Goal: Information Seeking & Learning: Find specific fact

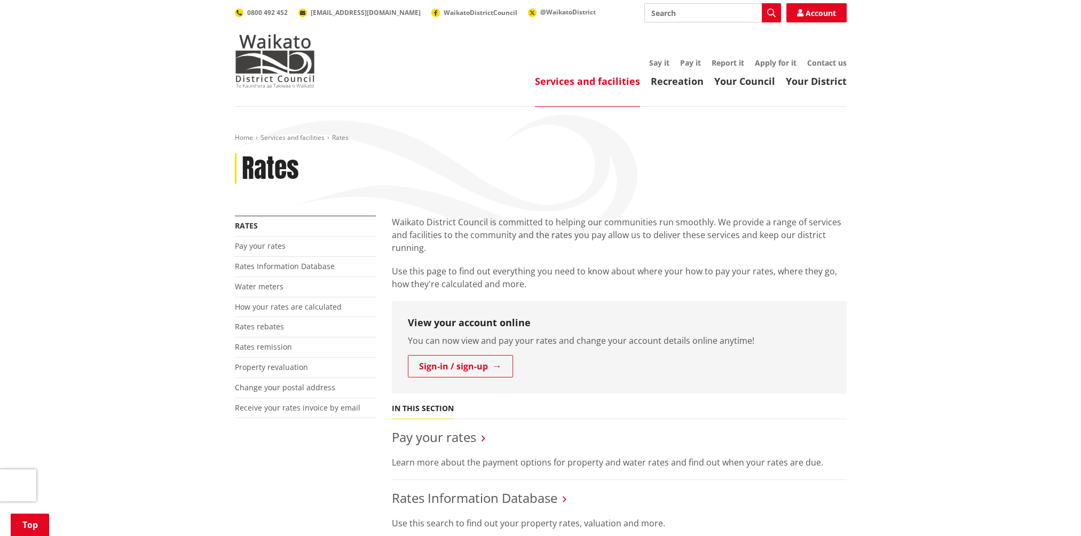
scroll to position [142, 0]
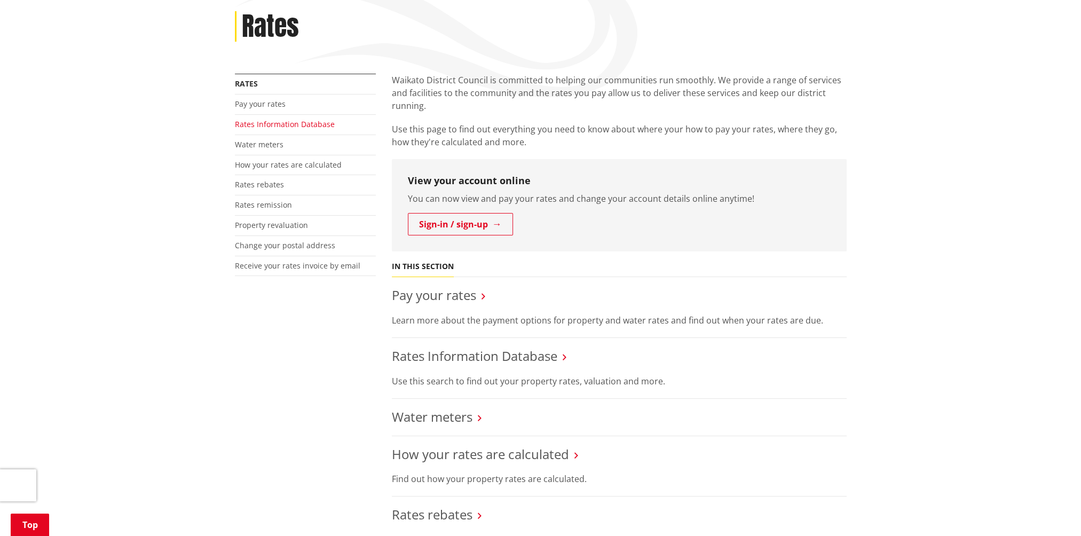
click at [274, 122] on link "Rates Information Database" at bounding box center [285, 124] width 100 height 10
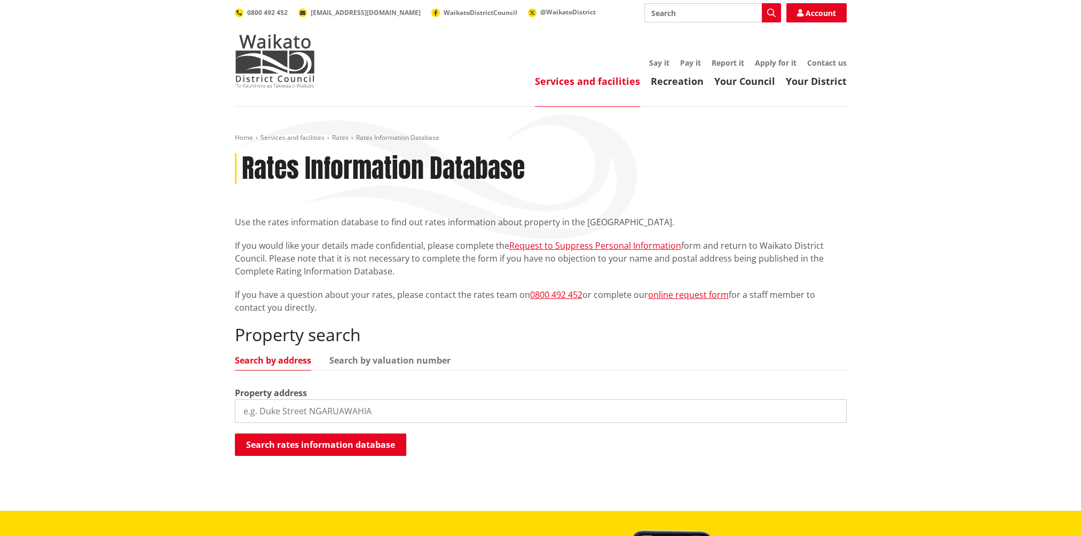
click at [442, 411] on input "search" at bounding box center [541, 410] width 612 height 23
type input "53 [PERSON_NAME] Drive Pokeno"
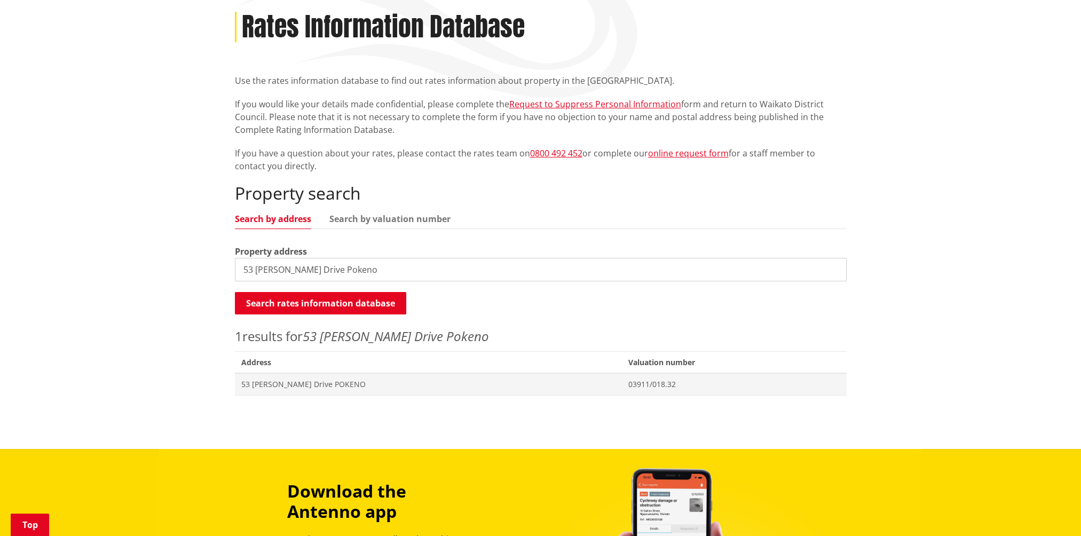
scroll to position [142, 0]
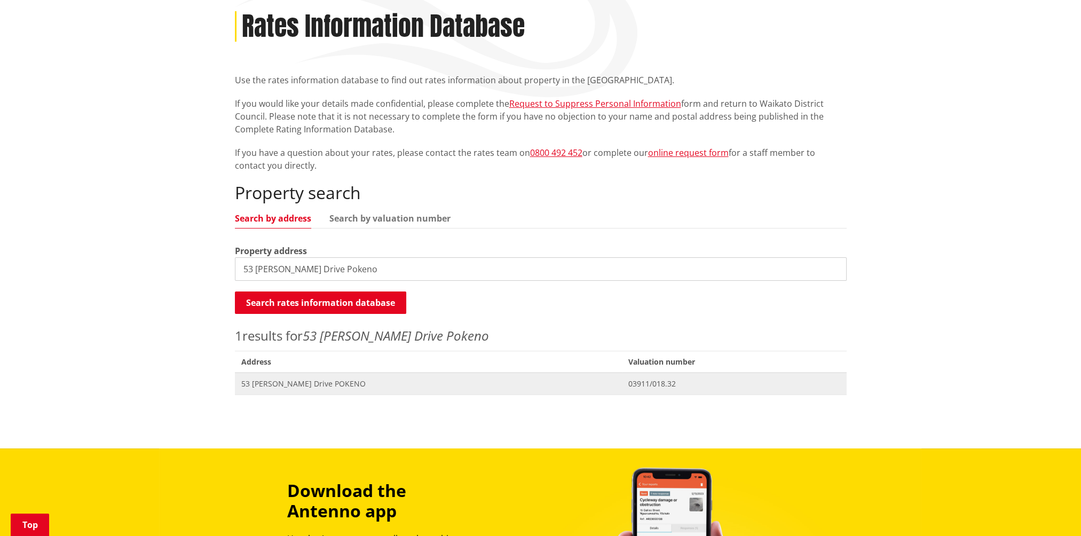
click at [265, 384] on span "53 [PERSON_NAME] Drive POKENO" at bounding box center [428, 384] width 374 height 11
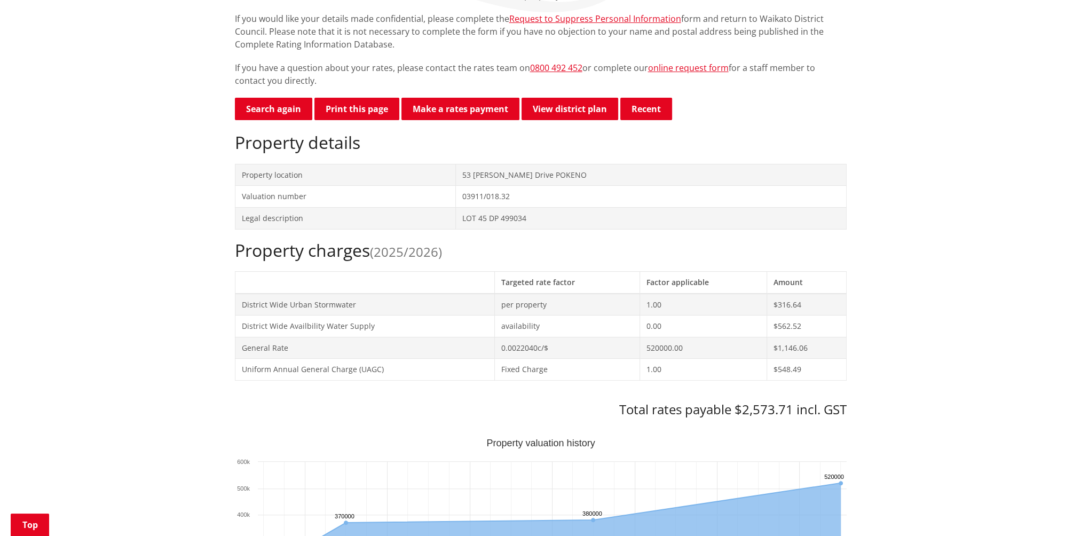
scroll to position [142, 0]
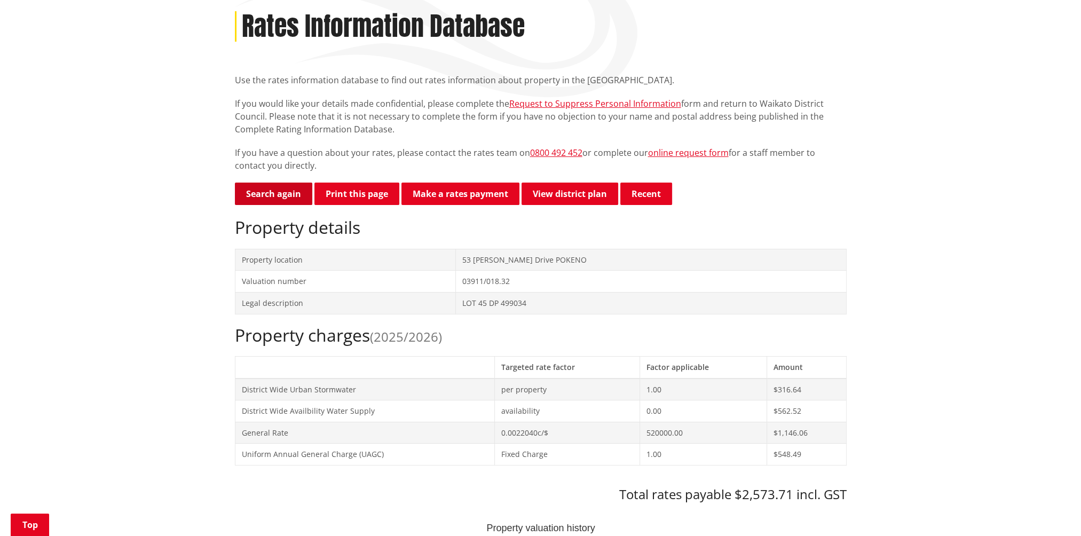
click at [265, 193] on link "Search again" at bounding box center [273, 194] width 77 height 22
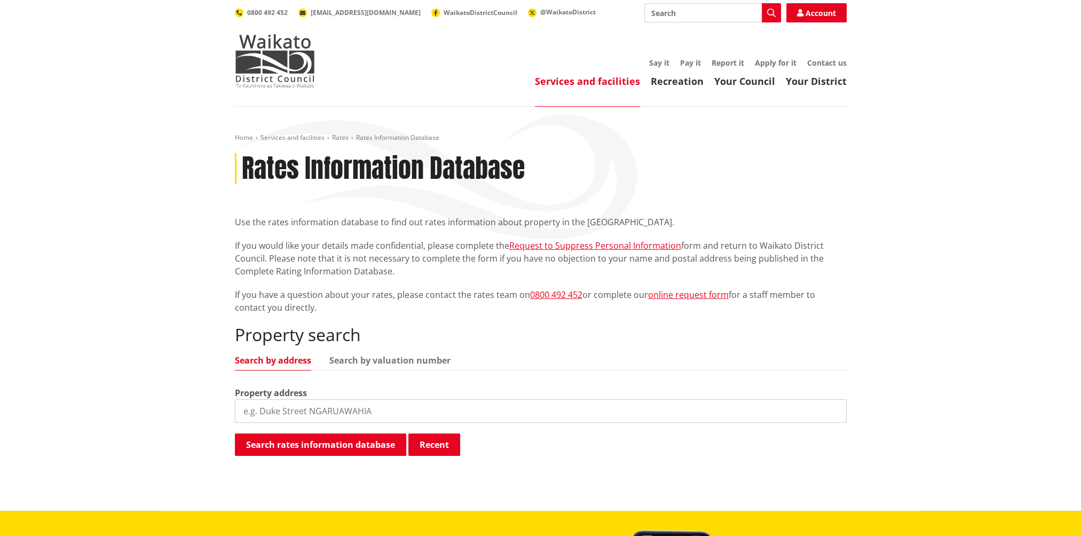
click at [401, 410] on input "search" at bounding box center [541, 410] width 612 height 23
type input "51A McIntosh Drive Pokeno"
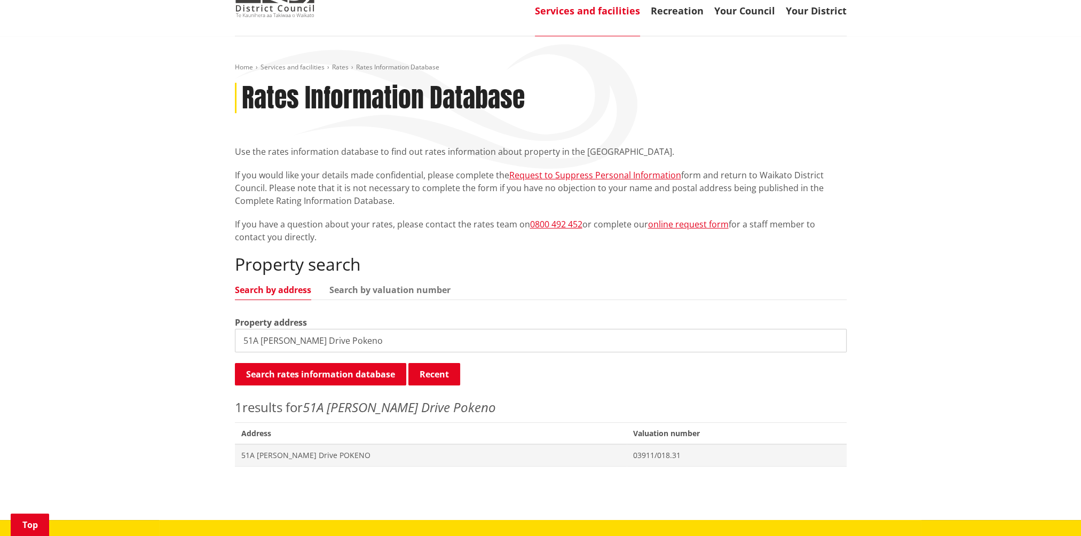
scroll to position [142, 0]
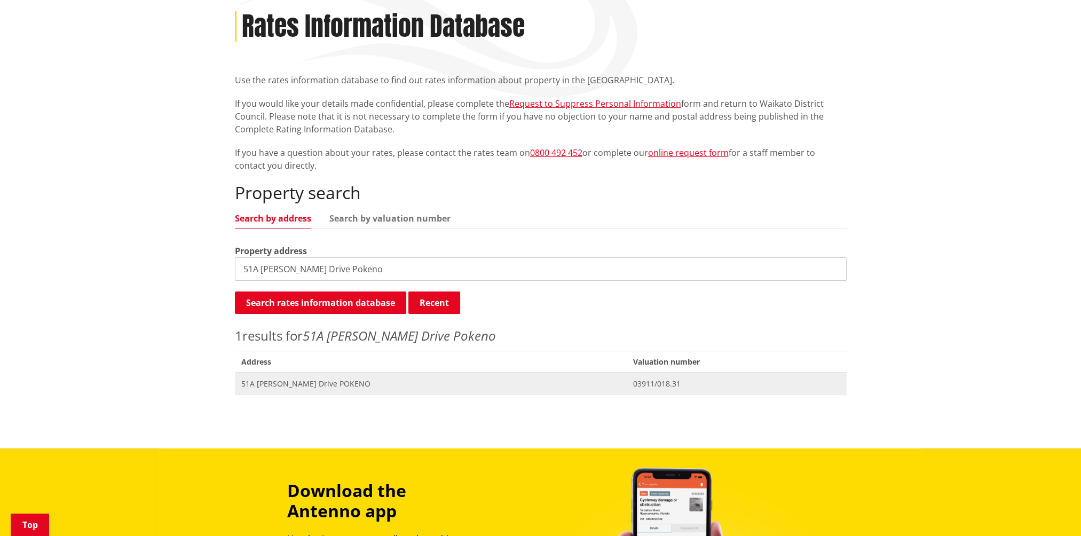
click at [257, 381] on span "51A McIntosh Drive POKENO" at bounding box center [431, 384] width 380 height 11
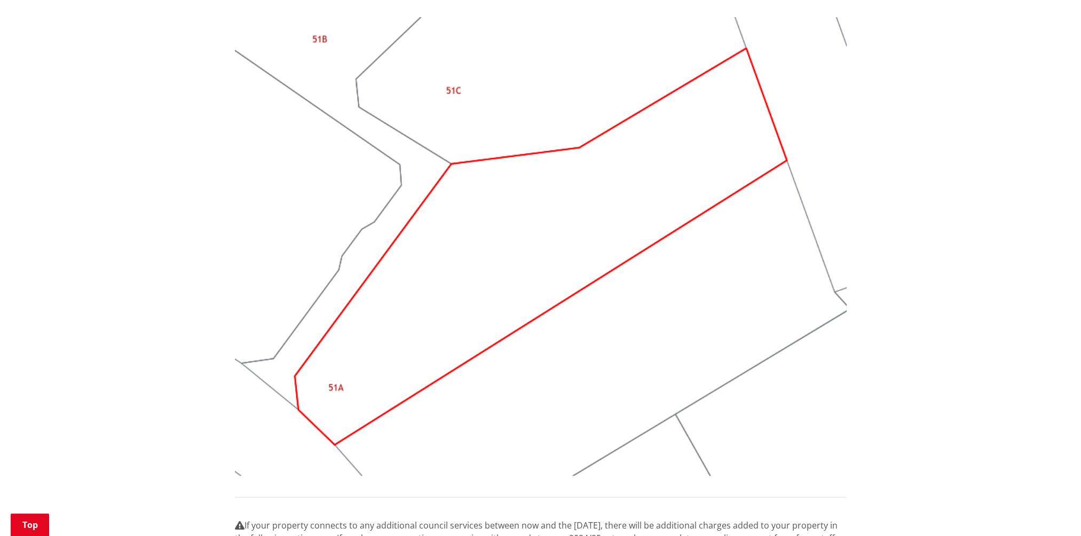
scroll to position [925, 0]
